Goal: Task Accomplishment & Management: Use online tool/utility

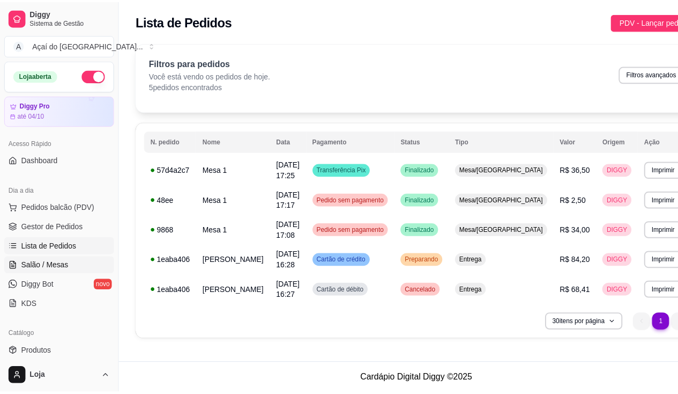
scroll to position [54, 0]
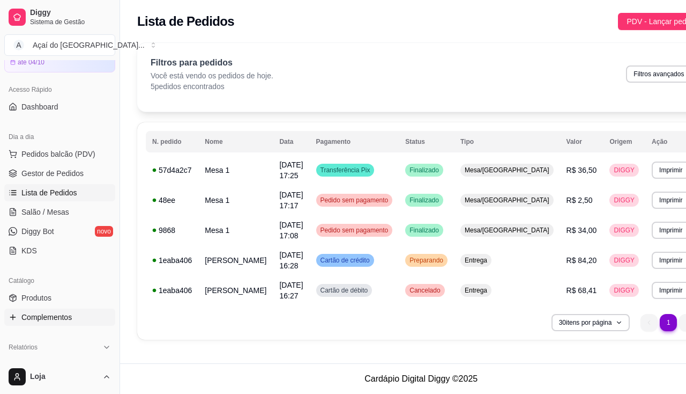
click at [57, 313] on span "Complementos" at bounding box center [46, 317] width 50 height 11
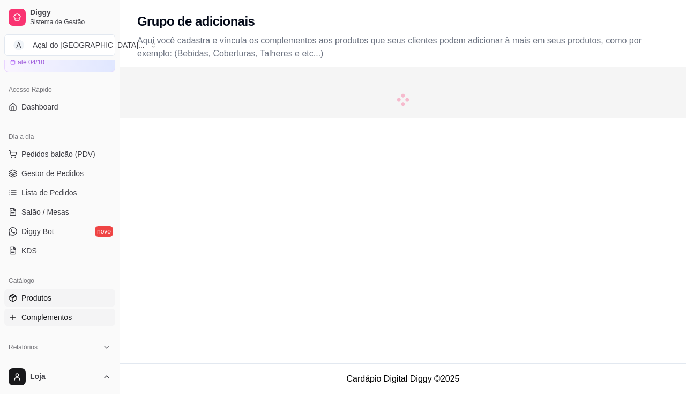
click at [56, 295] on link "Produtos" at bounding box center [59, 297] width 111 height 17
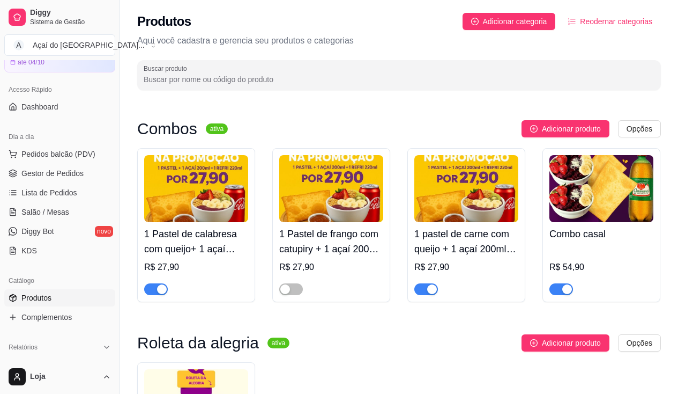
click at [295, 297] on div "1 Pastel de frango com catupiry + 1 açaí 200ml + 1 refri lata 220ml R$ 27,90" at bounding box center [331, 225] width 118 height 154
click at [301, 285] on div at bounding box center [291, 288] width 24 height 13
click at [294, 292] on span "button" at bounding box center [291, 289] width 24 height 12
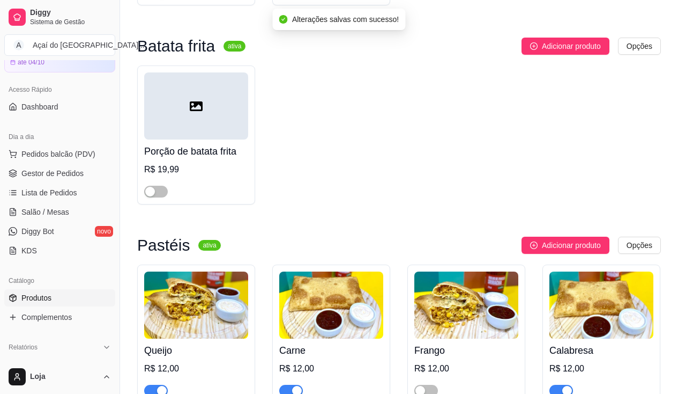
scroll to position [1502, 0]
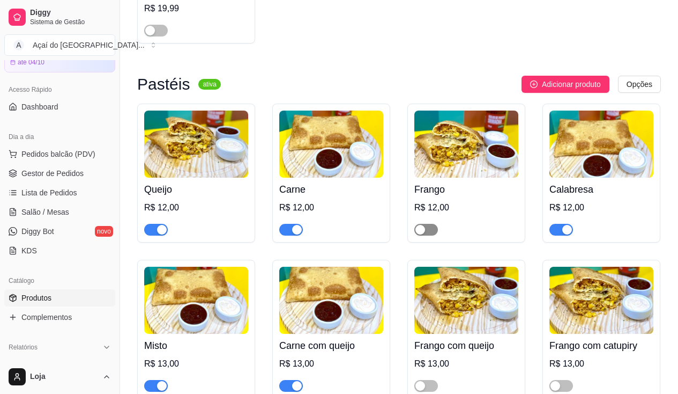
click at [426, 235] on span "button" at bounding box center [427, 230] width 24 height 12
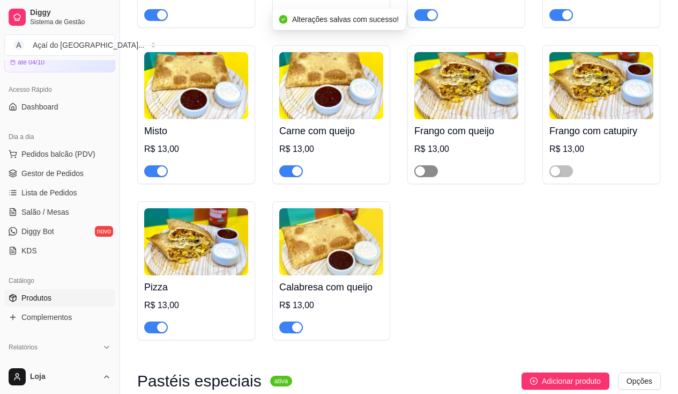
click at [435, 173] on span "button" at bounding box center [427, 171] width 24 height 12
click at [562, 175] on span "button" at bounding box center [562, 171] width 24 height 12
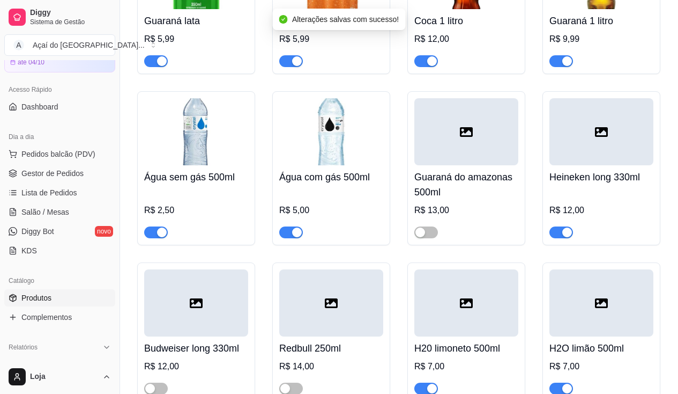
scroll to position [3593, 0]
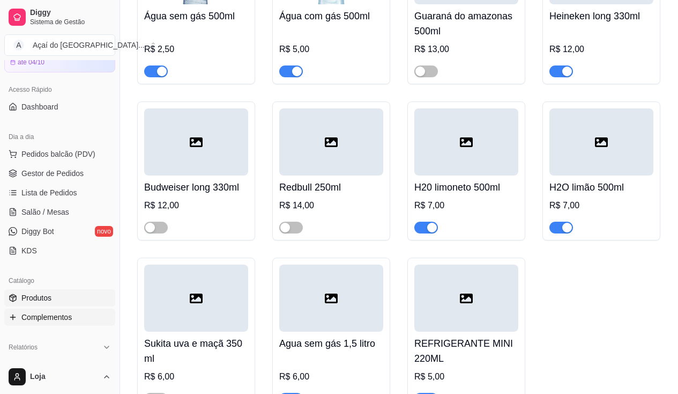
click at [69, 314] on span "Complementos" at bounding box center [46, 317] width 50 height 11
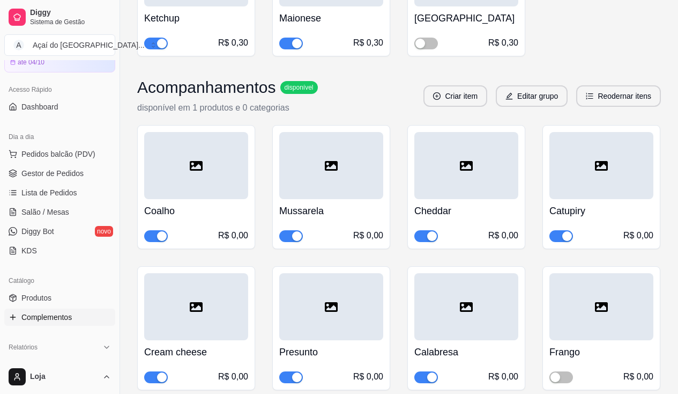
scroll to position [3432, 0]
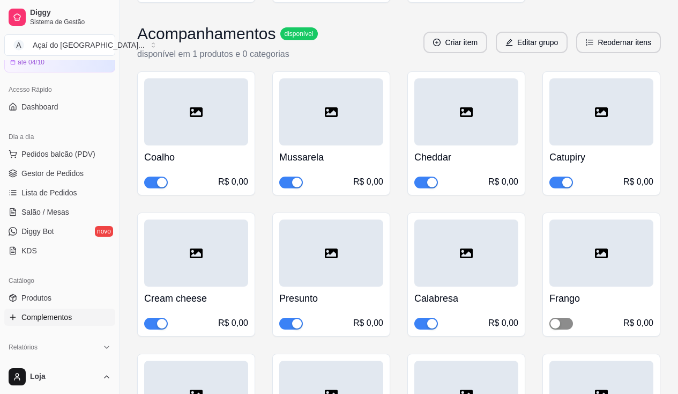
click at [563, 317] on span "button" at bounding box center [562, 323] width 24 height 12
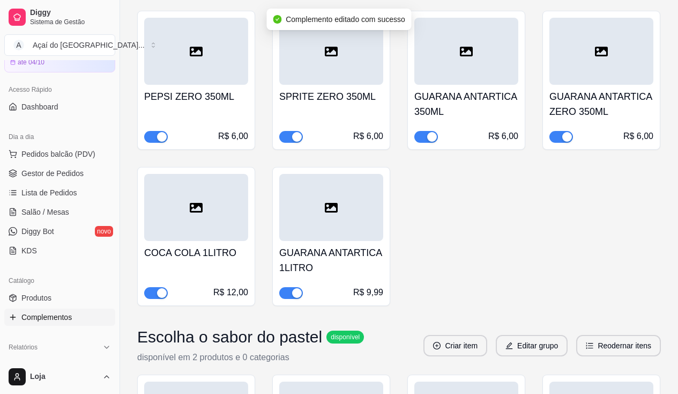
scroll to position [5255, 0]
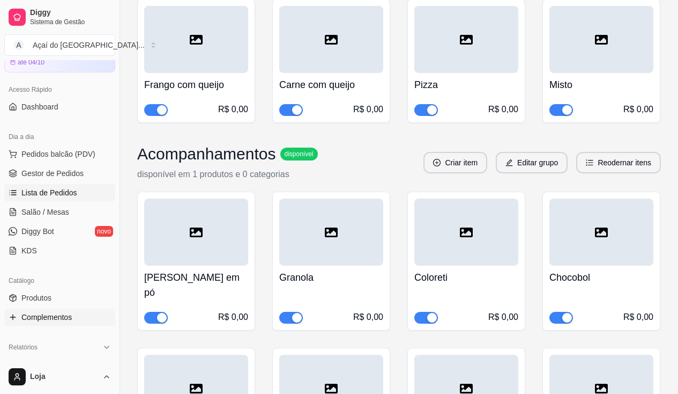
click at [56, 189] on span "Lista de Pedidos" at bounding box center [49, 192] width 56 height 11
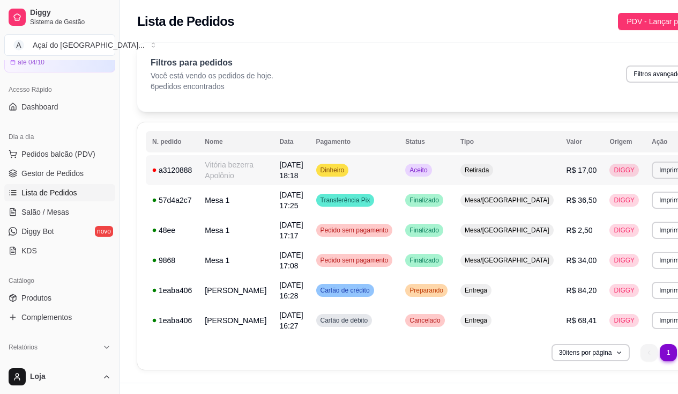
click at [247, 178] on td "Vitória bezerra Apolônio" at bounding box center [235, 170] width 75 height 30
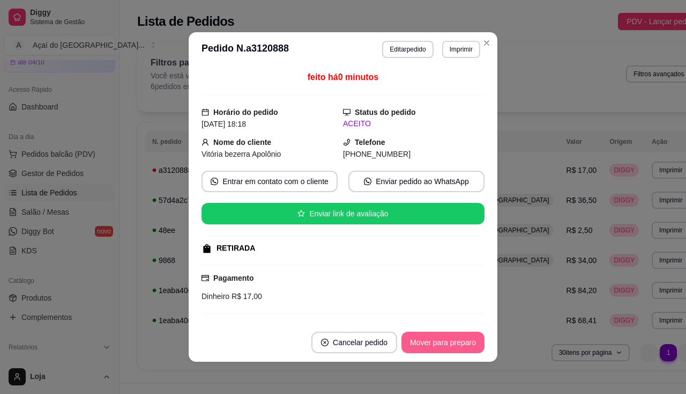
click at [446, 341] on button "Mover para preparo" at bounding box center [443, 341] width 83 height 21
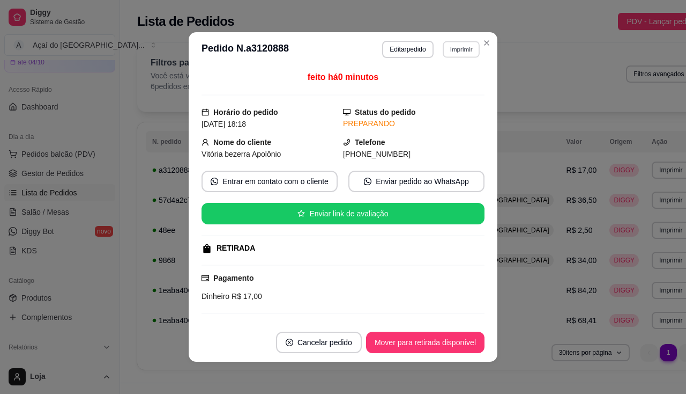
click at [447, 49] on button "Imprimir" at bounding box center [461, 49] width 37 height 17
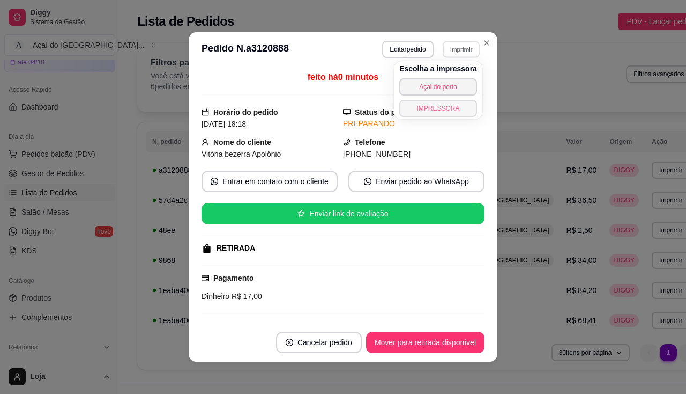
click at [439, 108] on button "IMPRESSORA" at bounding box center [439, 108] width 78 height 17
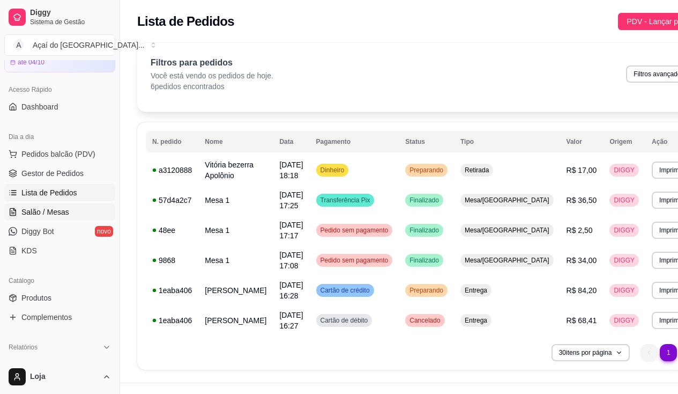
click at [43, 219] on link "Salão / Mesas" at bounding box center [59, 211] width 111 height 17
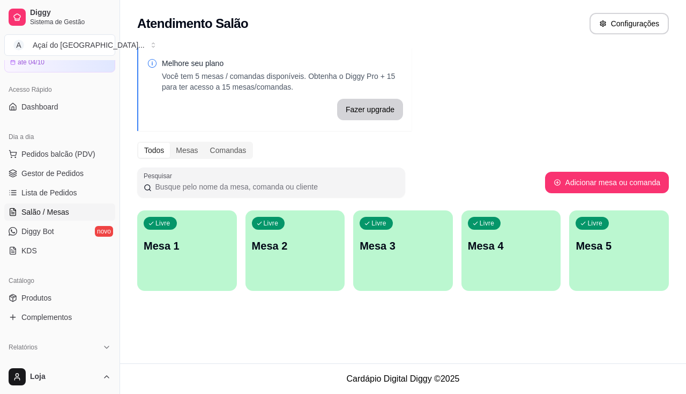
click at [171, 249] on p "Mesa 1" at bounding box center [187, 245] width 87 height 15
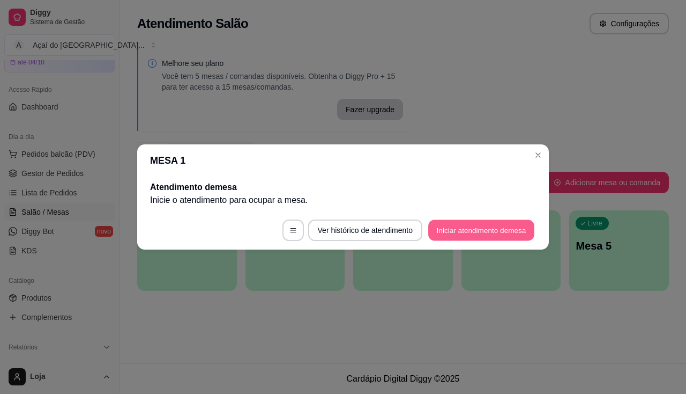
click at [460, 220] on button "Iniciar atendimento de mesa" at bounding box center [481, 230] width 106 height 21
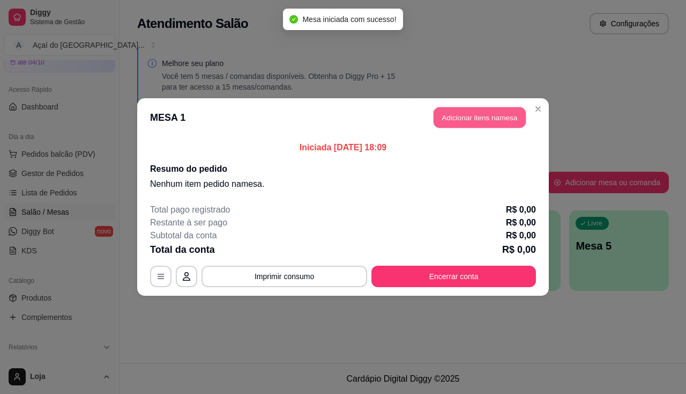
click at [445, 116] on button "Adicionar itens na mesa" at bounding box center [480, 117] width 92 height 21
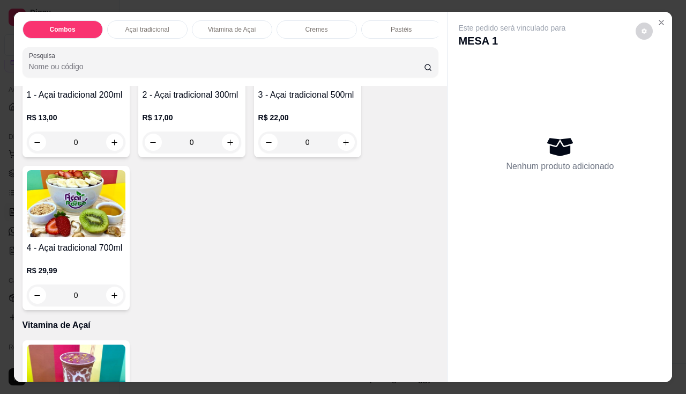
scroll to position [268, 0]
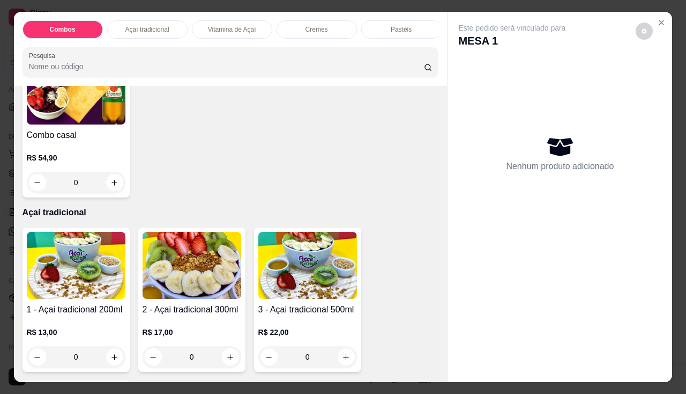
click at [53, 260] on img at bounding box center [76, 265] width 99 height 67
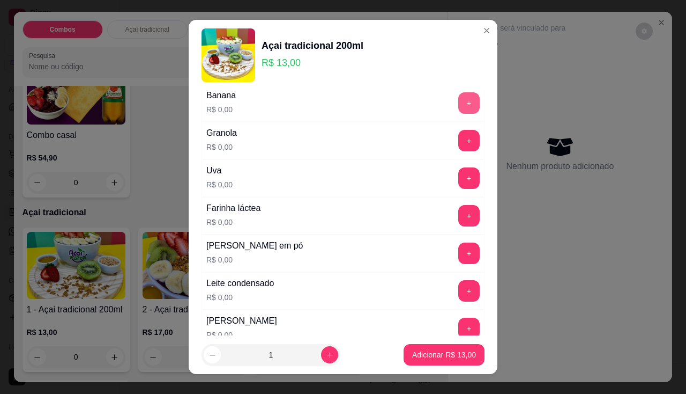
click at [451, 88] on header "Açai tradicional 200ml R$ 13,00" at bounding box center [343, 55] width 309 height 71
click at [459, 98] on button "+" at bounding box center [469, 102] width 21 height 21
click at [459, 145] on button "+" at bounding box center [469, 140] width 21 height 21
click at [459, 260] on button "+" at bounding box center [469, 252] width 21 height 21
click at [459, 295] on button "+" at bounding box center [469, 290] width 21 height 21
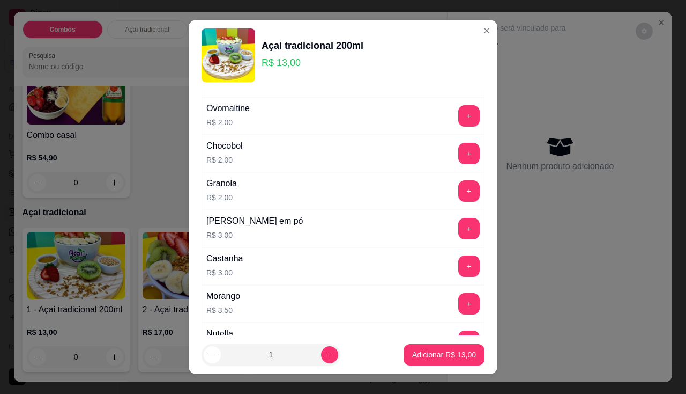
scroll to position [1179, 0]
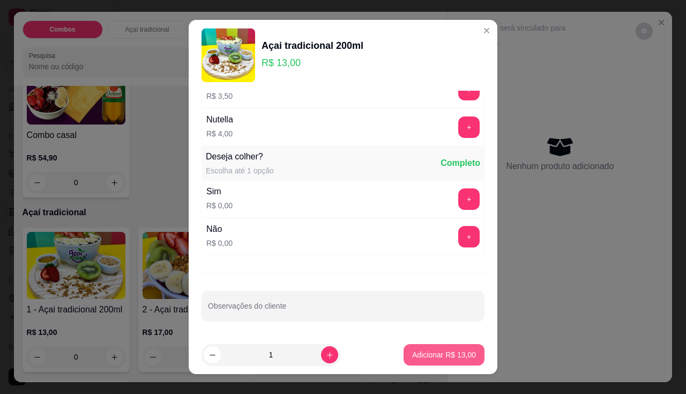
click at [443, 360] on button "Adicionar R$ 13,00" at bounding box center [444, 354] width 81 height 21
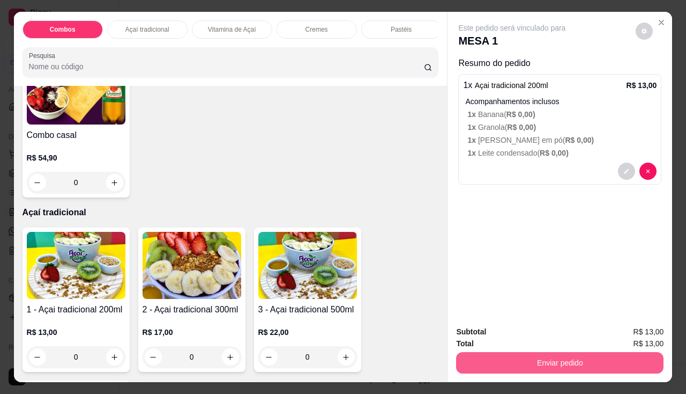
click at [497, 358] on button "Enviar pedido" at bounding box center [560, 362] width 208 height 21
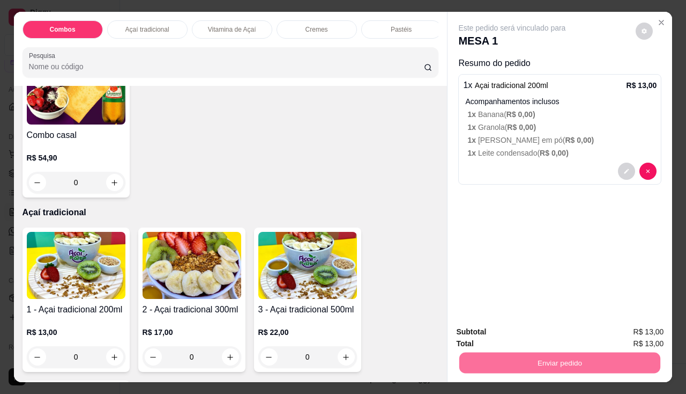
click at [648, 332] on button "Enviar pedido" at bounding box center [636, 332] width 61 height 20
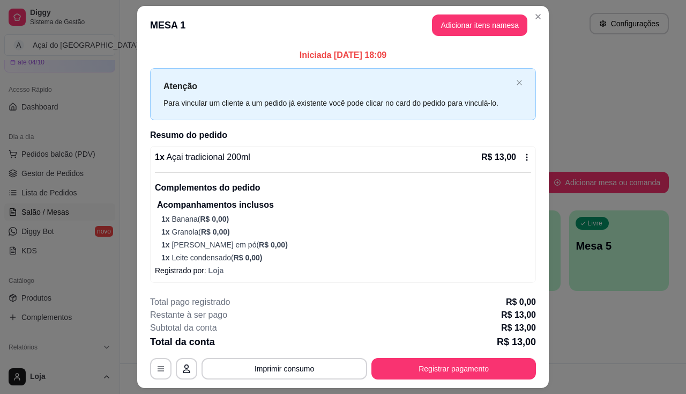
click at [295, 379] on div "**********" at bounding box center [343, 368] width 386 height 21
click at [261, 365] on button "Imprimir consumo" at bounding box center [285, 368] width 166 height 21
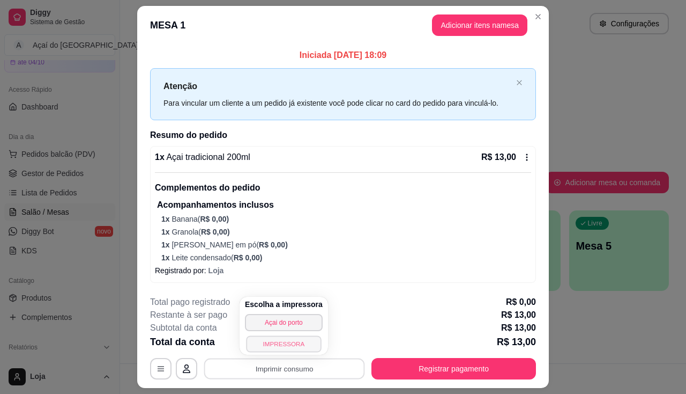
click at [260, 350] on button "IMPRESSORA" at bounding box center [283, 343] width 75 height 17
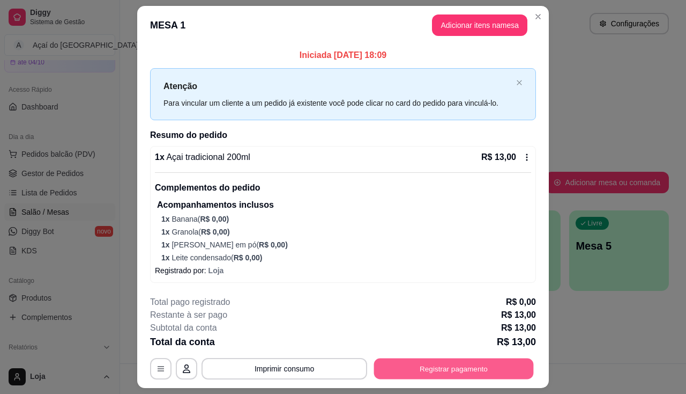
click at [415, 363] on button "Registrar pagamento" at bounding box center [454, 368] width 160 height 21
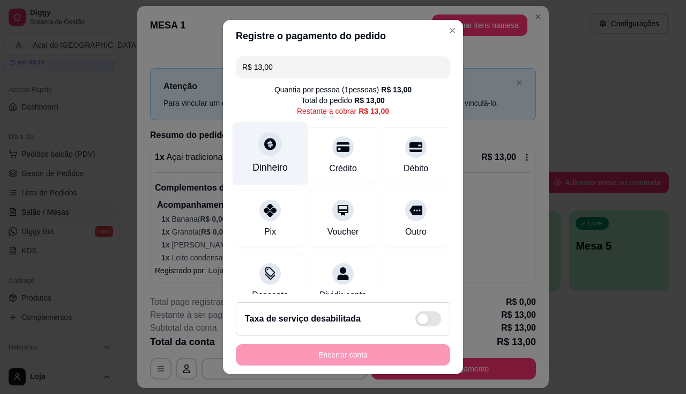
click at [269, 170] on div "Dinheiro" at bounding box center [270, 167] width 35 height 14
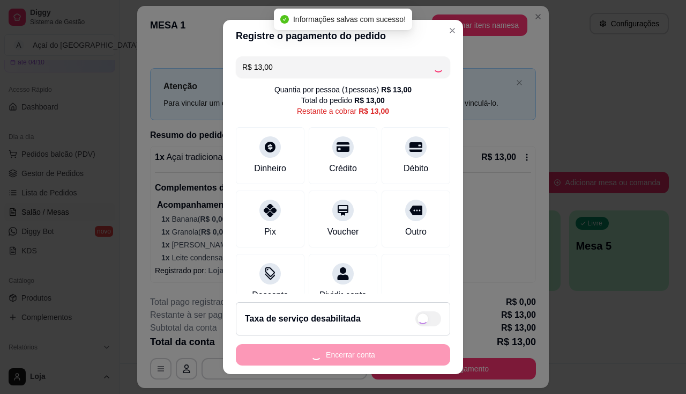
type input "R$ 0,00"
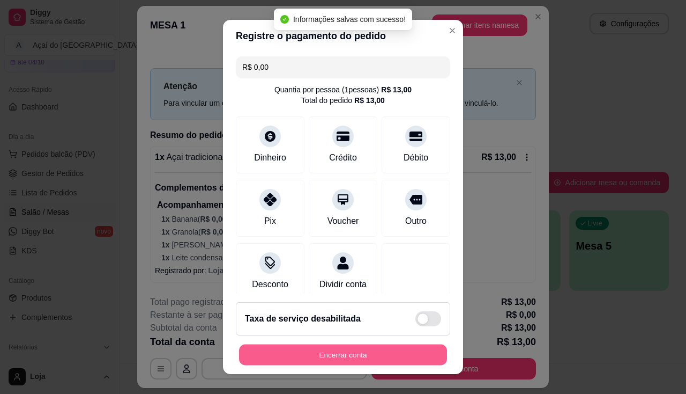
click at [345, 358] on button "Encerrar conta" at bounding box center [343, 354] width 208 height 21
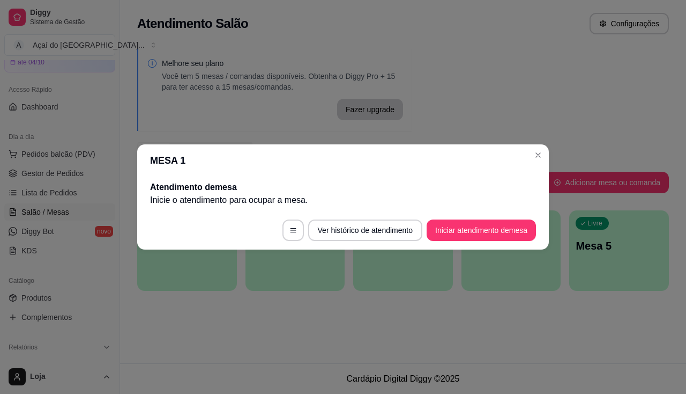
click at [528, 153] on header "MESA 1" at bounding box center [343, 160] width 412 height 32
